Goal: Check status: Check status

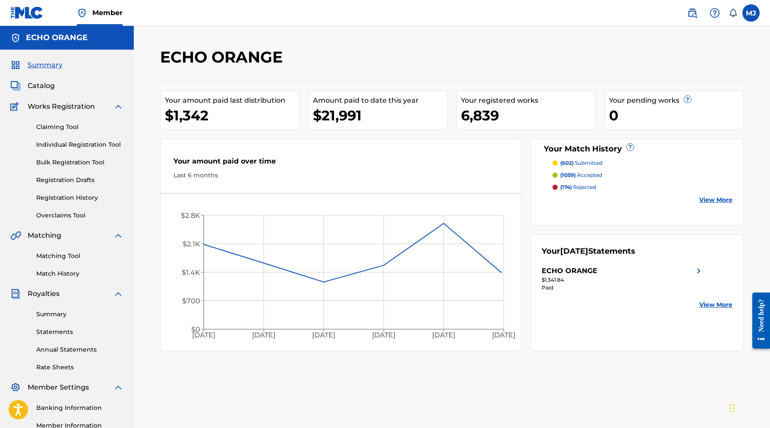
click at [69, 202] on link "Registration History" at bounding box center [79, 197] width 87 height 9
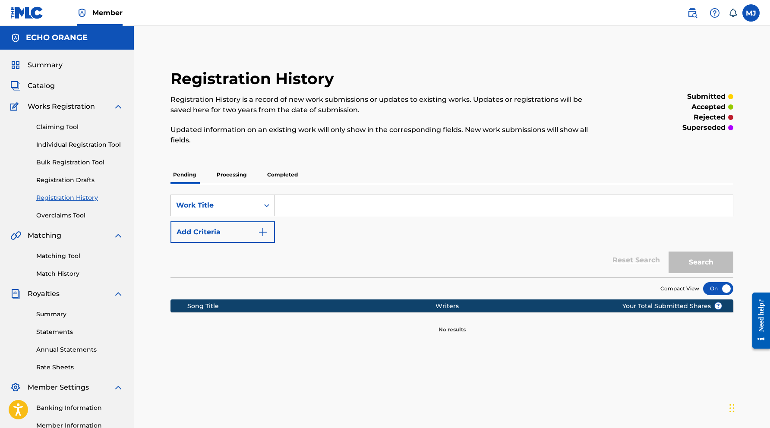
click at [242, 184] on p "Processing" at bounding box center [231, 175] width 35 height 18
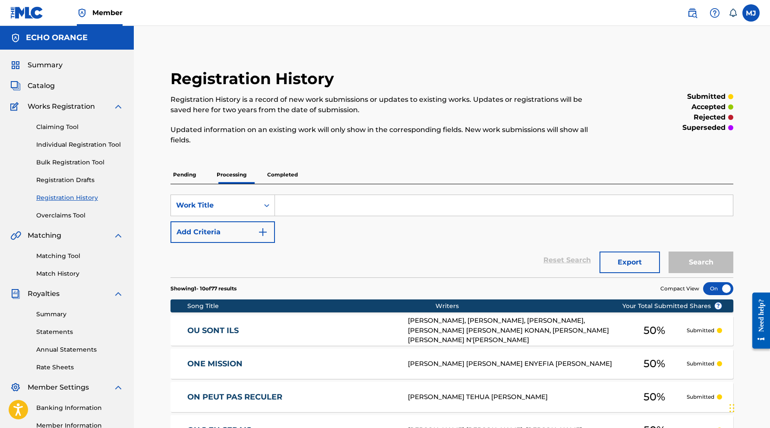
click at [73, 132] on link "Claiming Tool" at bounding box center [79, 127] width 87 height 9
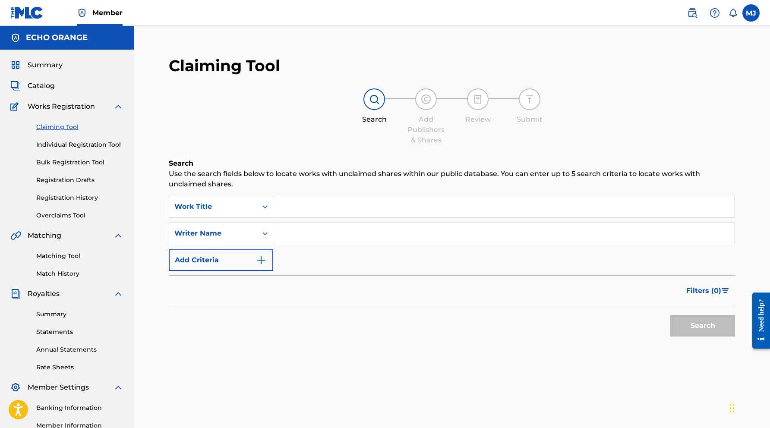
click at [50, 70] on span "Summary" at bounding box center [45, 65] width 35 height 10
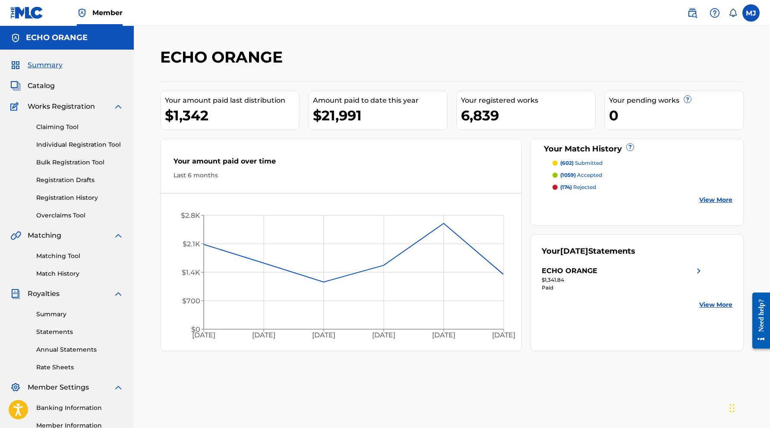
click at [71, 278] on link "Match History" at bounding box center [79, 273] width 87 height 9
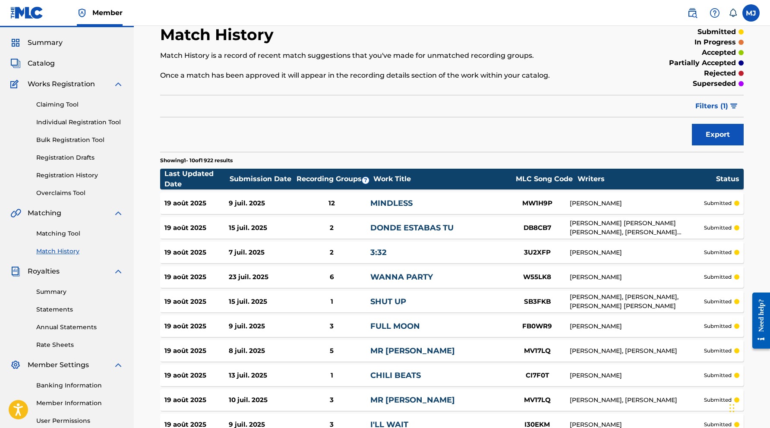
scroll to position [197, 0]
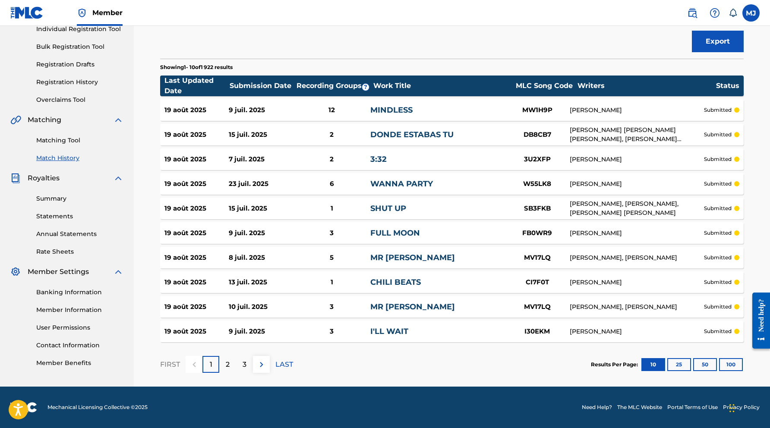
click at [740, 358] on button "100" at bounding box center [731, 364] width 24 height 13
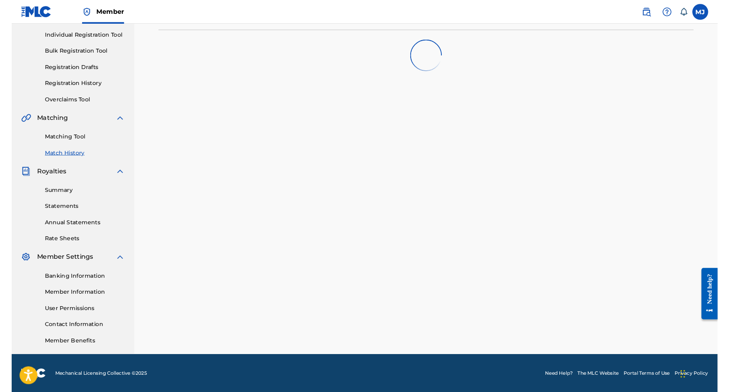
scroll to position [176, 0]
